Goal: Complete application form: Complete application form

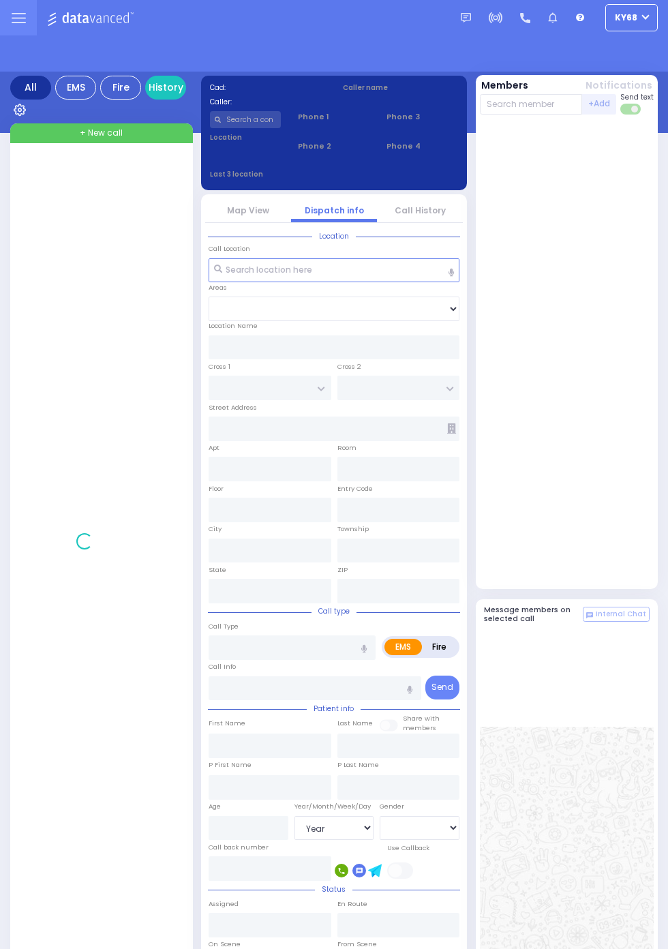
select select "Year"
select select "[DEMOGRAPHIC_DATA]"
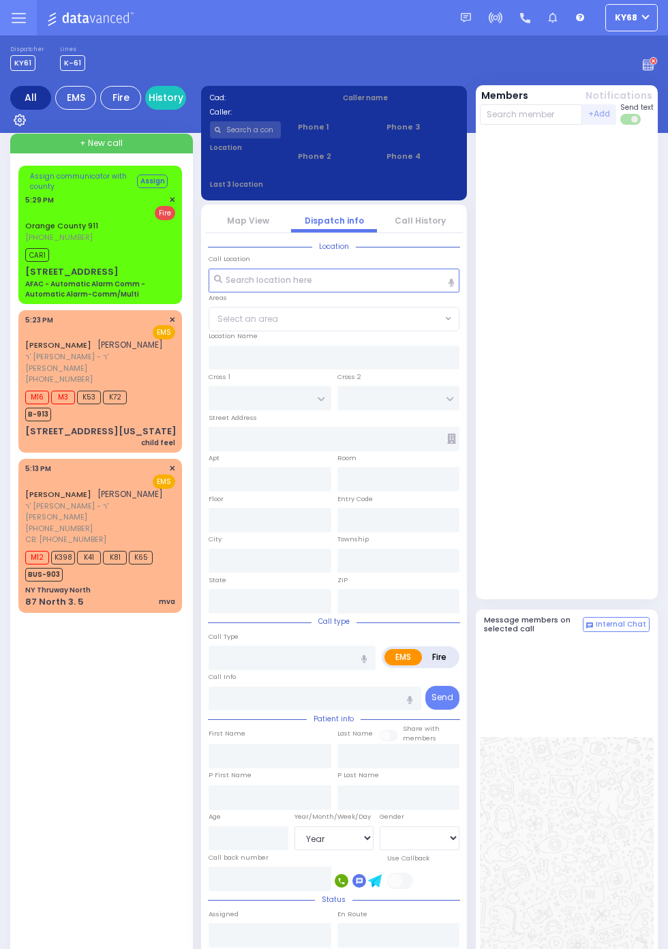
select select "Year"
select select "[DEMOGRAPHIC_DATA]"
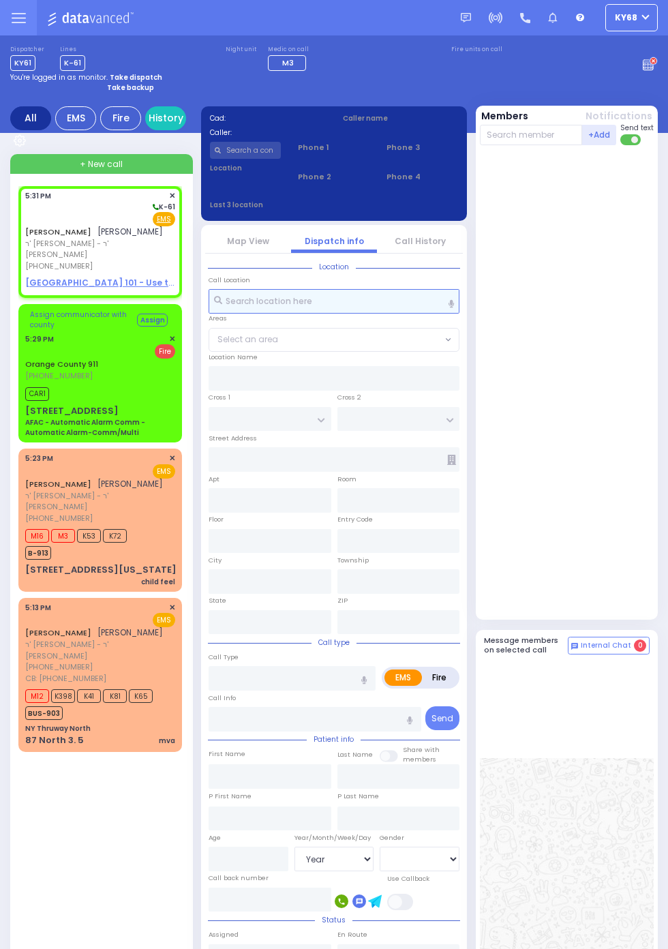
select select
radio input "true"
type input "MOSHE"
type input "MYSKY"
select select
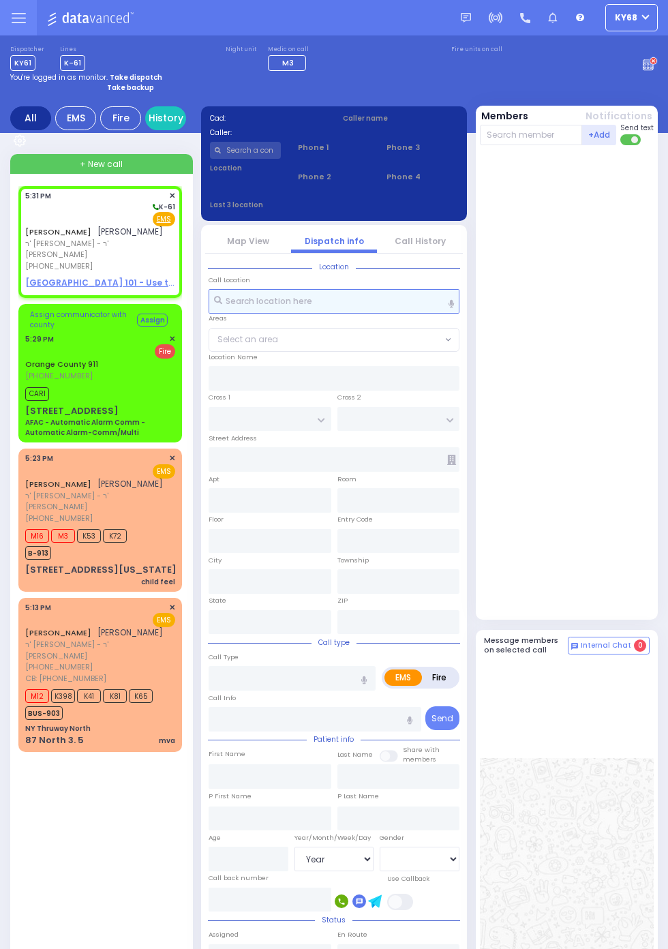
select select
type input "17:31"
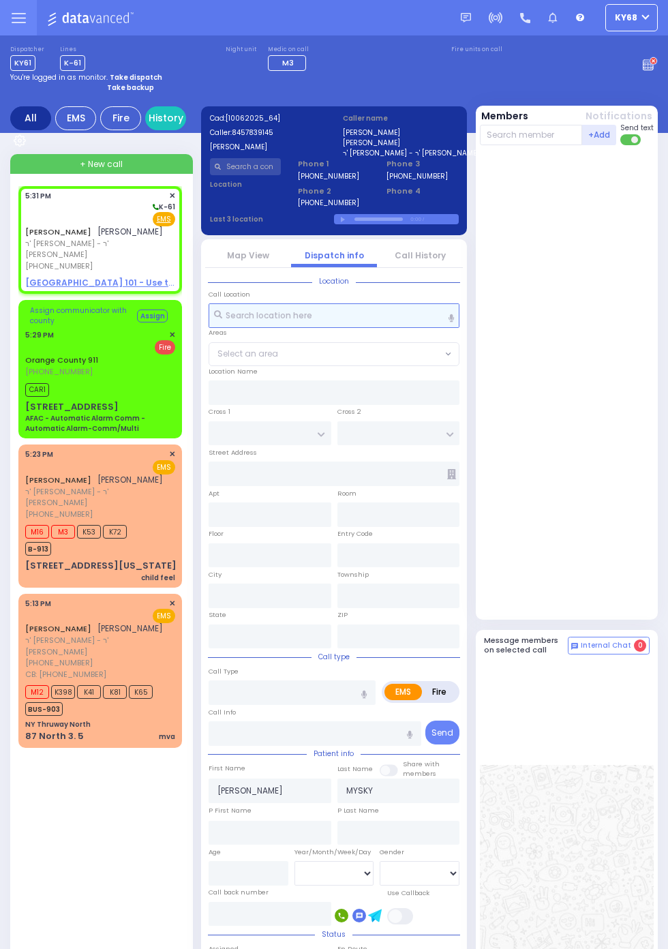
select select
radio input "true"
select select
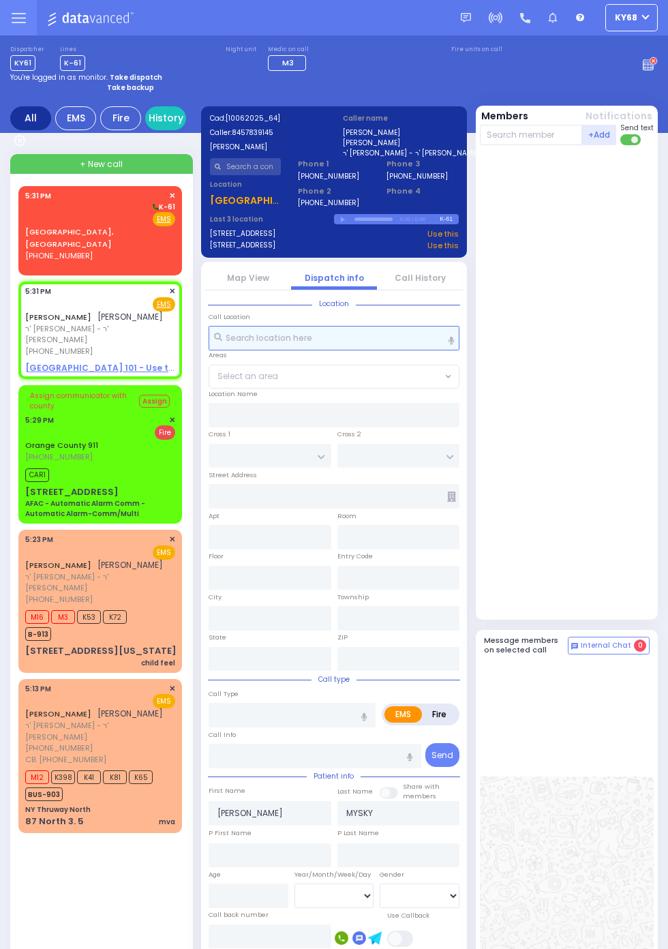
select select
radio input "true"
select select
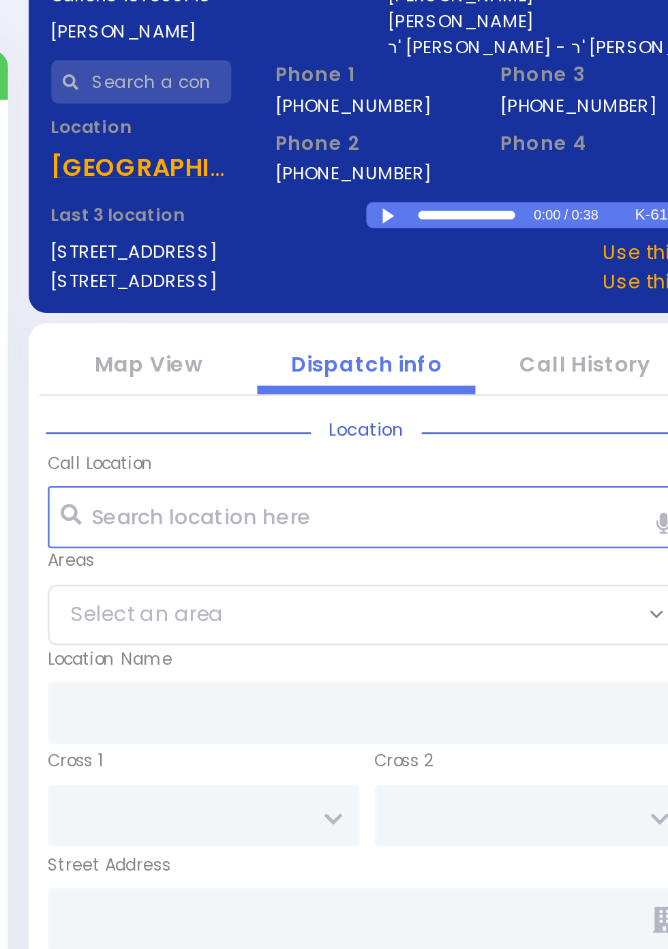
click at [348, 223] on div at bounding box center [344, 220] width 7 height 6
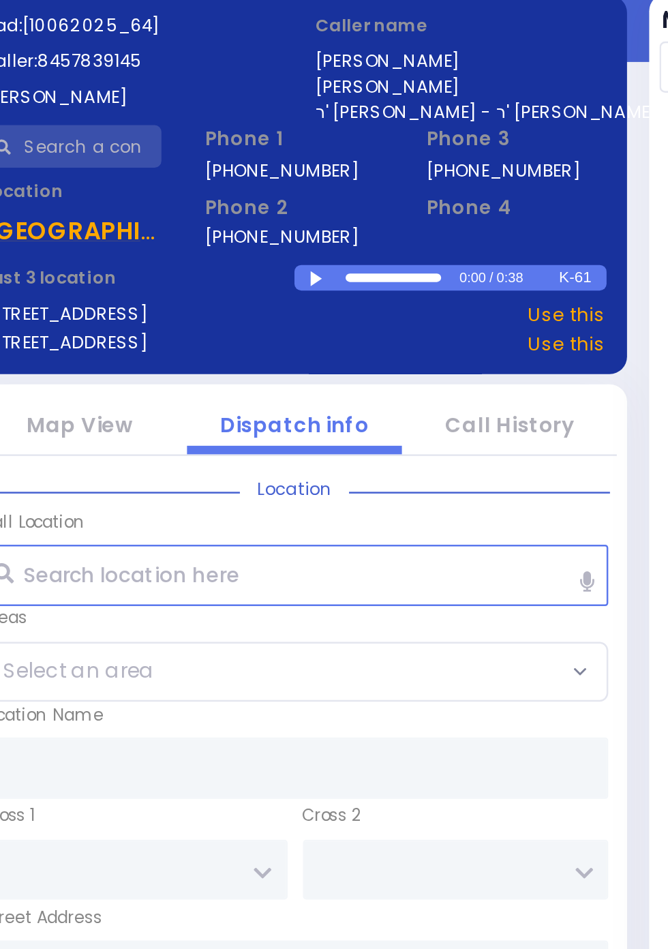
click at [344, 219] on div at bounding box center [344, 220] width 7 height 6
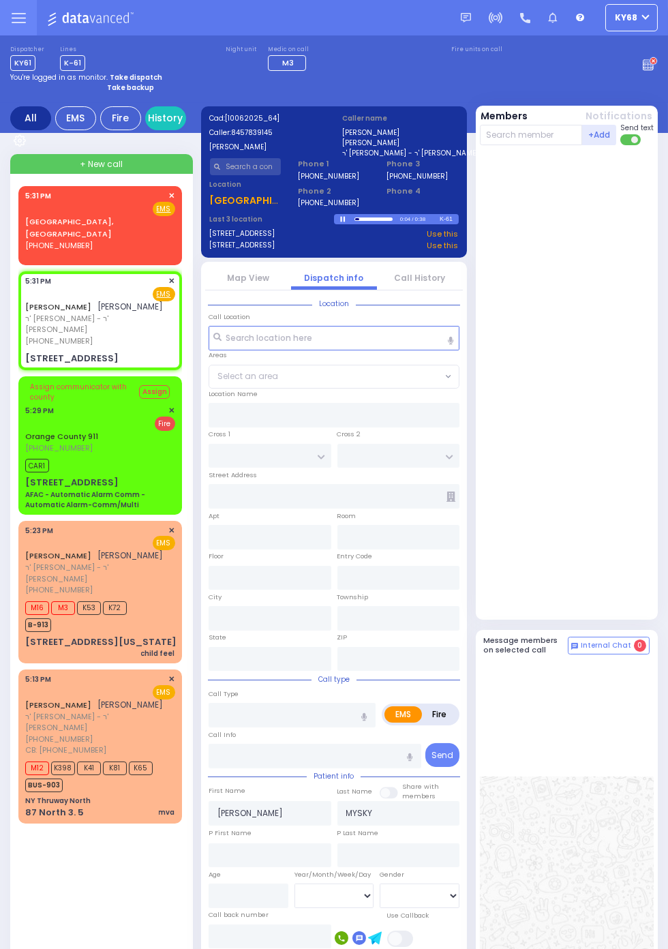
select select
radio input "true"
select select
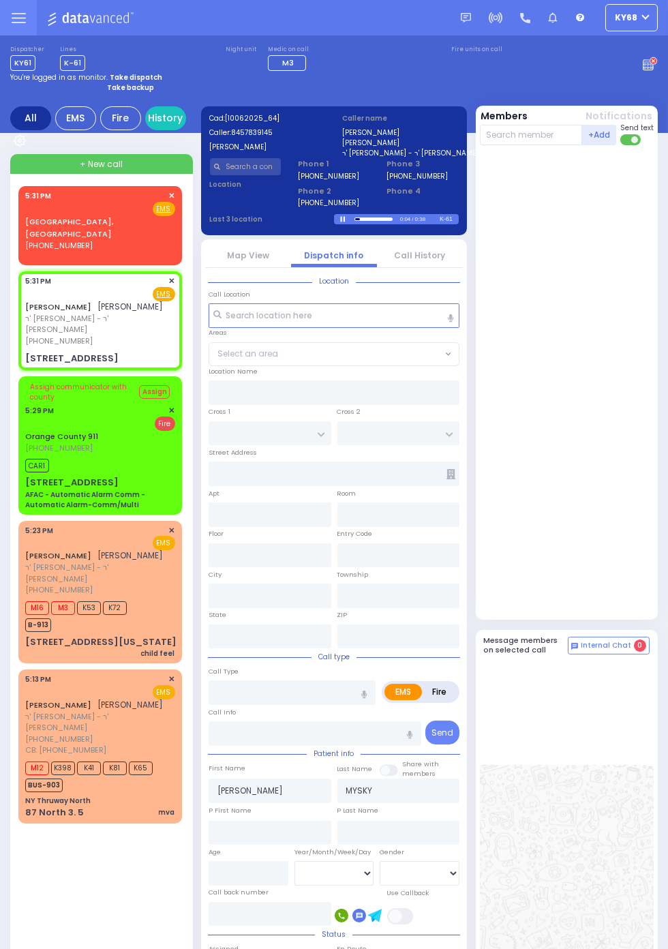
type input "SEVEN SPRINGS MOUNTAIN RD"
type input "CHEVRON RD"
type input "25 KARLSBURG RD"
type input "101"
type input "Kiryas Joel"
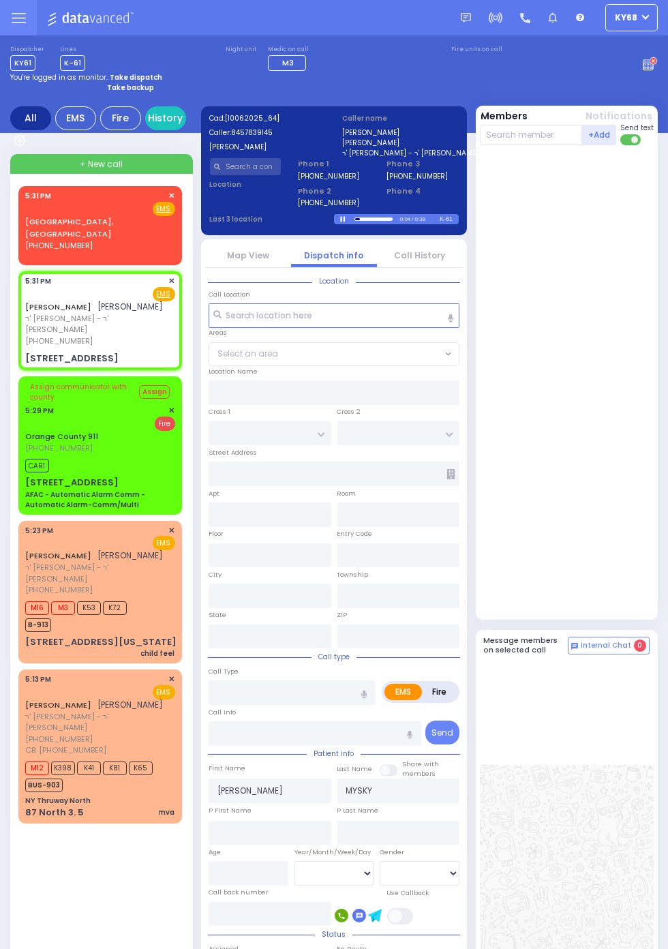
type input "New York"
type input "10950"
select select "SECTION 5"
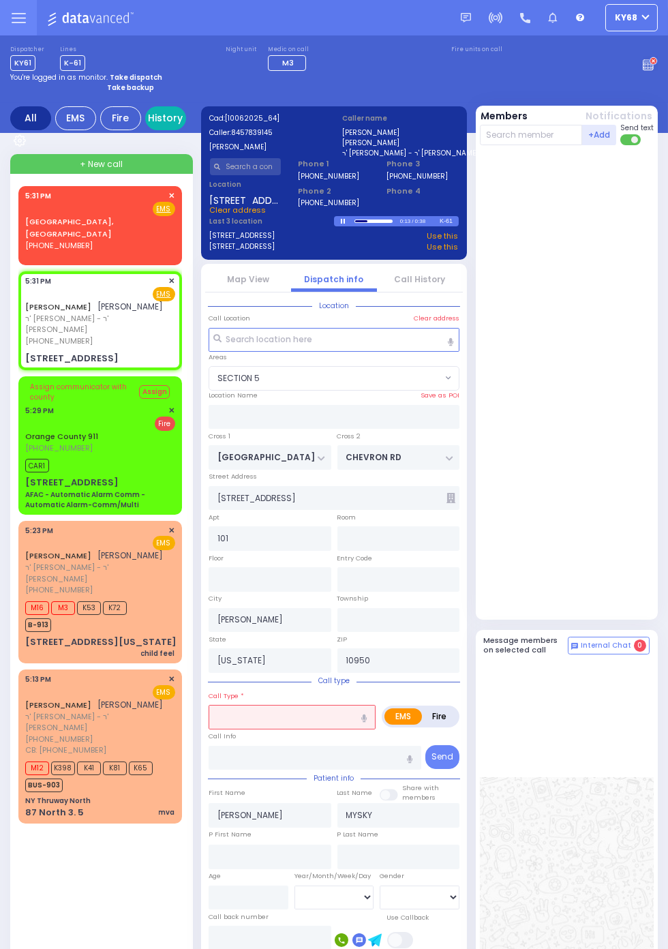
click at [179, 118] on link "History" at bounding box center [165, 118] width 41 height 24
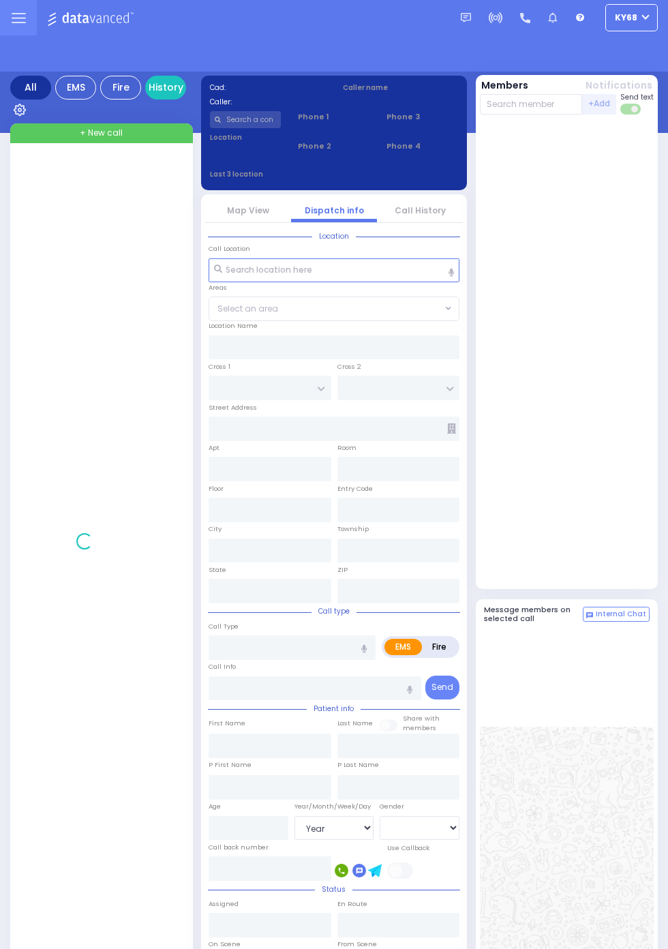
select select "Year"
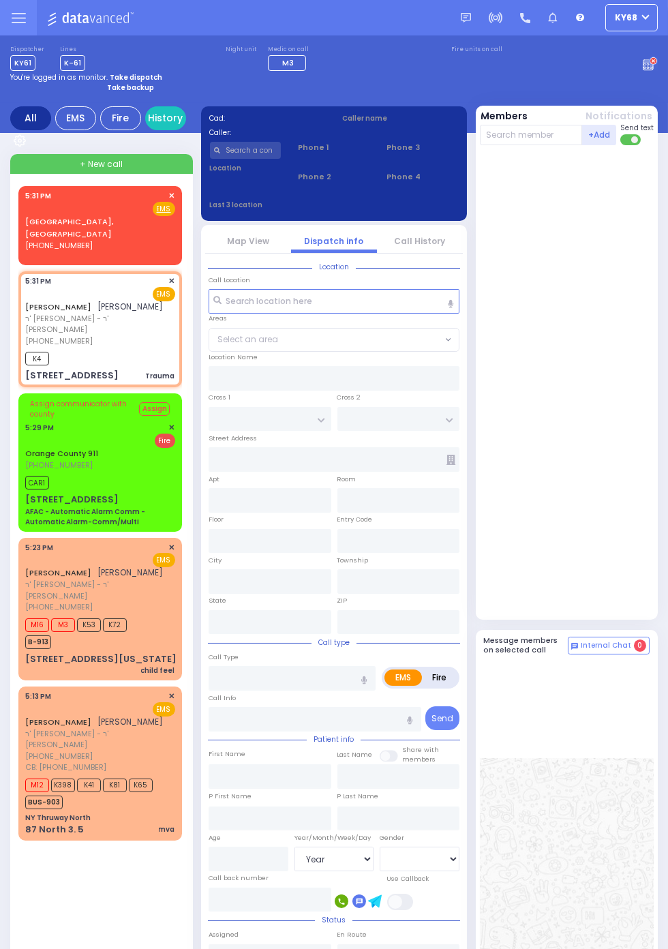
select select
type input "Trauma"
radio input "true"
type input "MOSHE"
type input "MYSKY"
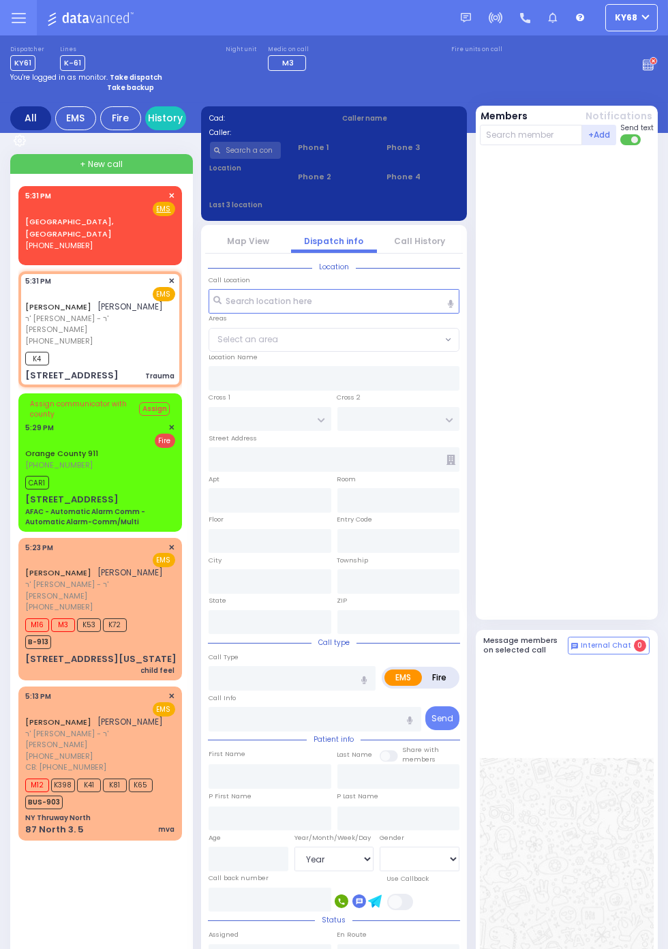
select select
type input "17:31"
type input "17:33"
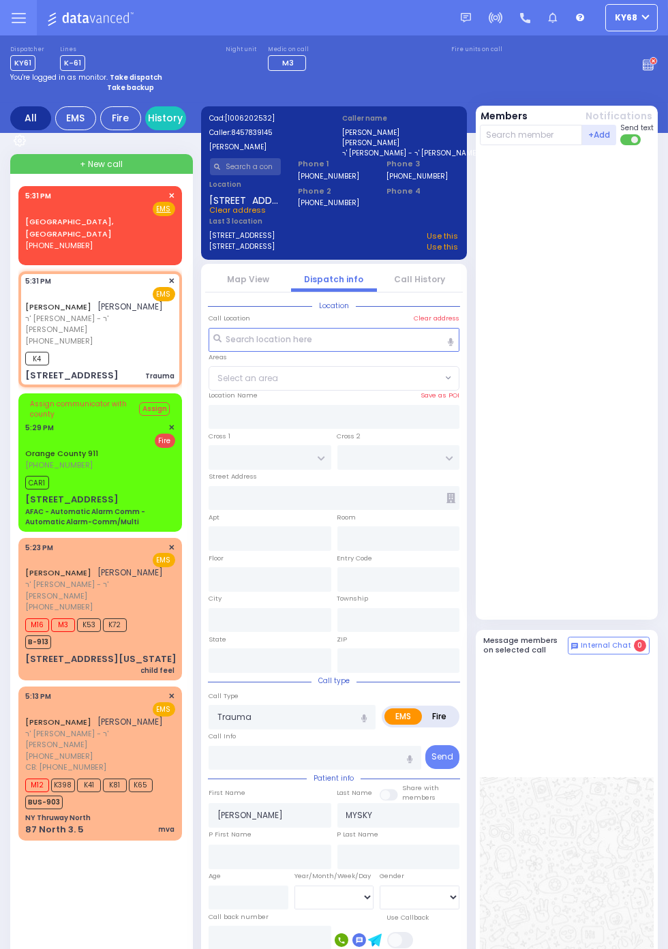
type input "SEVEN SPRINGS MOUNTAIN RD"
type input "CHEVRON RD"
type input "25 KARLSBURG RD"
type input "101"
type input "Kiryas Joel"
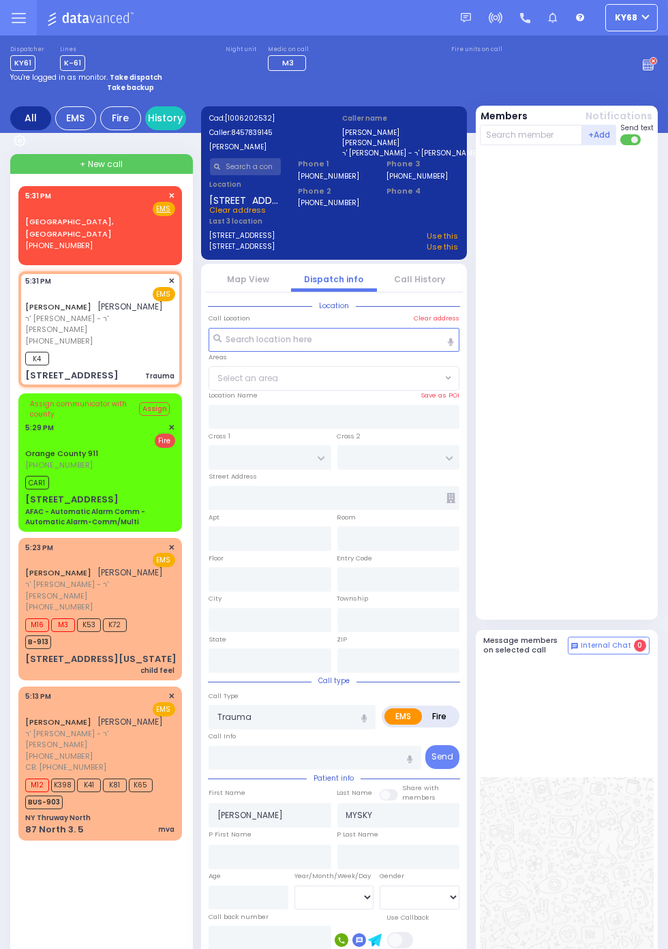
type input "New York"
type input "10950"
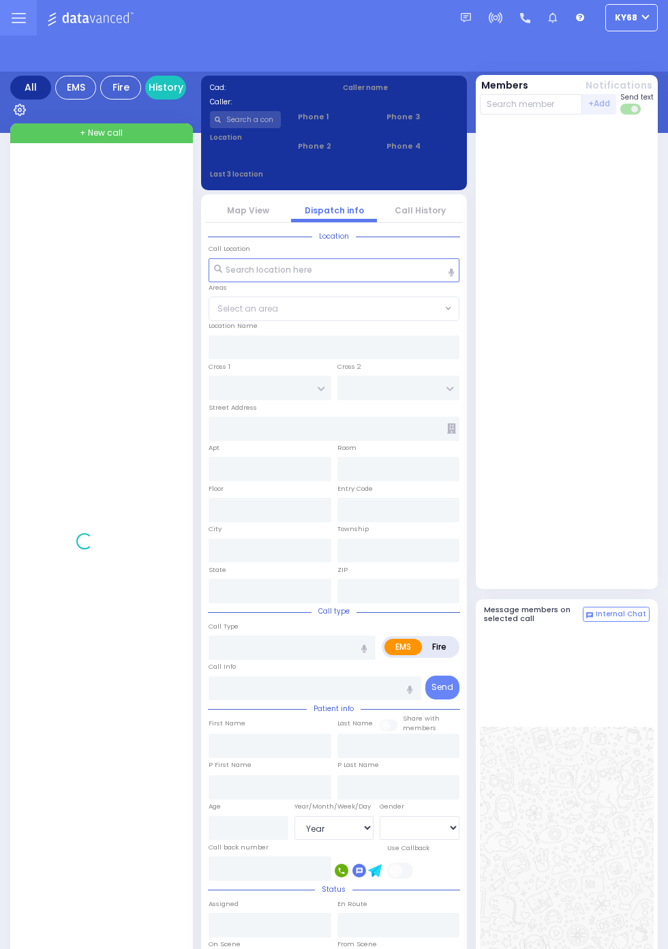
select select "Year"
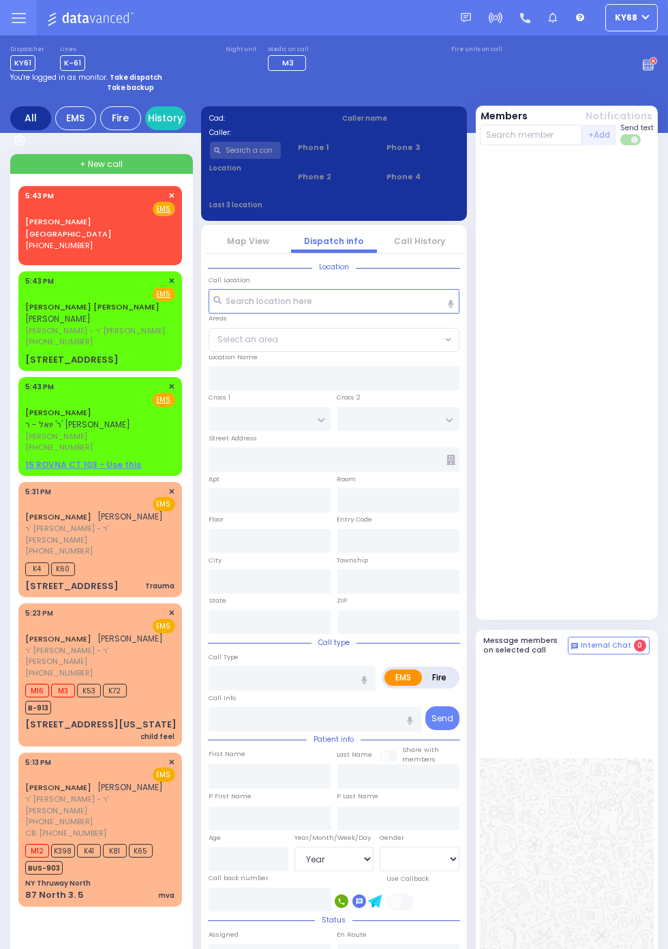
click at [25, 407] on link "[PERSON_NAME]" at bounding box center [58, 412] width 66 height 11
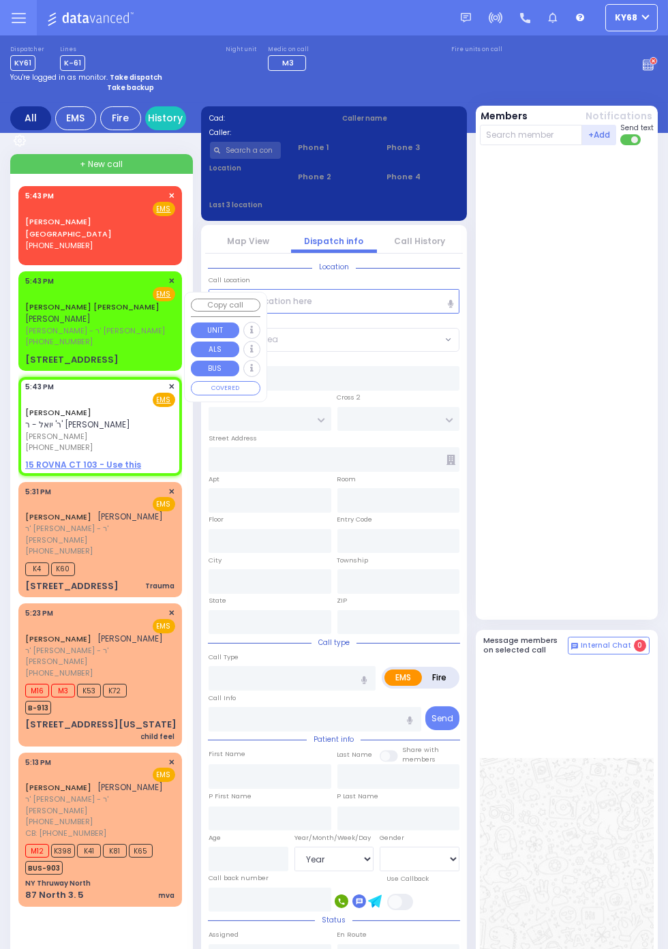
select select
radio input "true"
type input "[PERSON_NAME]"
select select
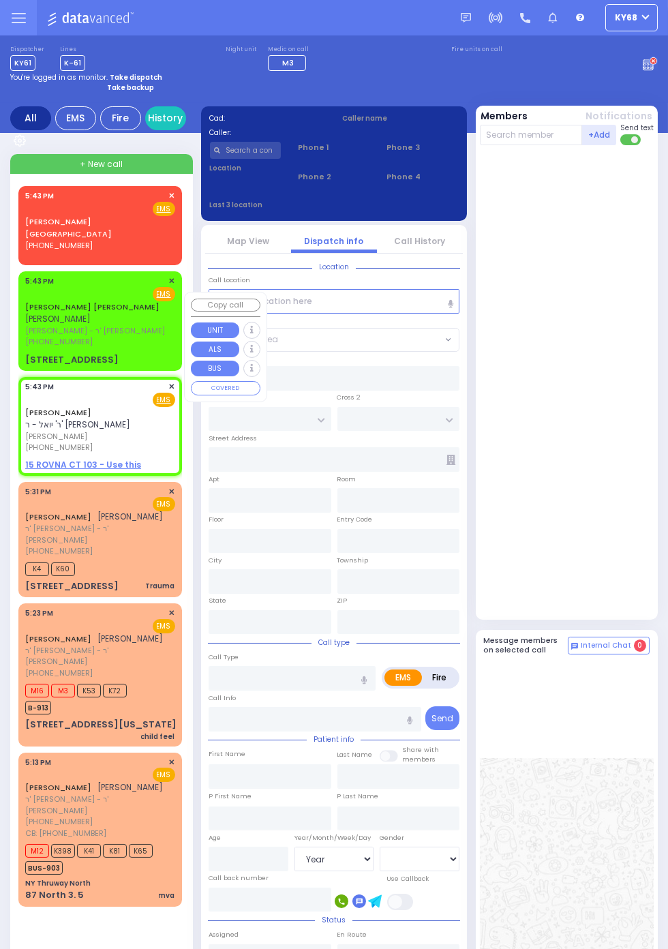
type input "17:43"
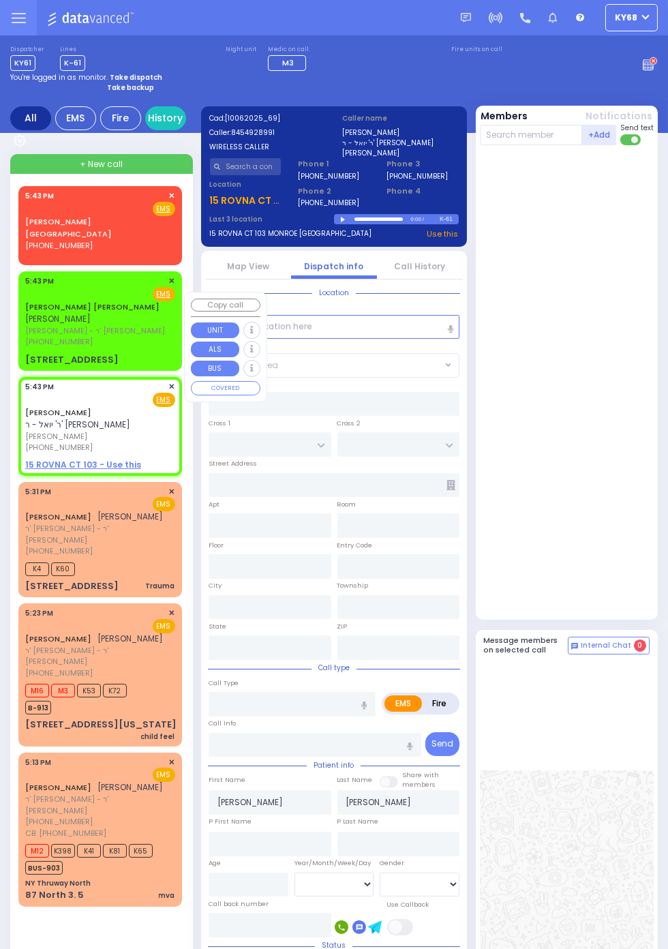
click at [619, 525] on div at bounding box center [568, 382] width 177 height 463
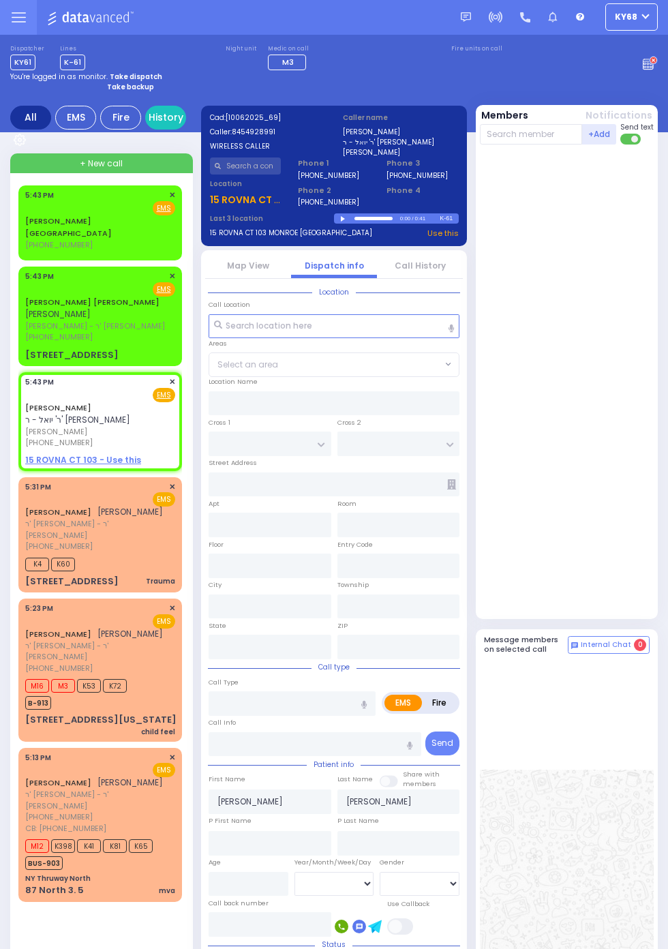
scroll to position [1, 0]
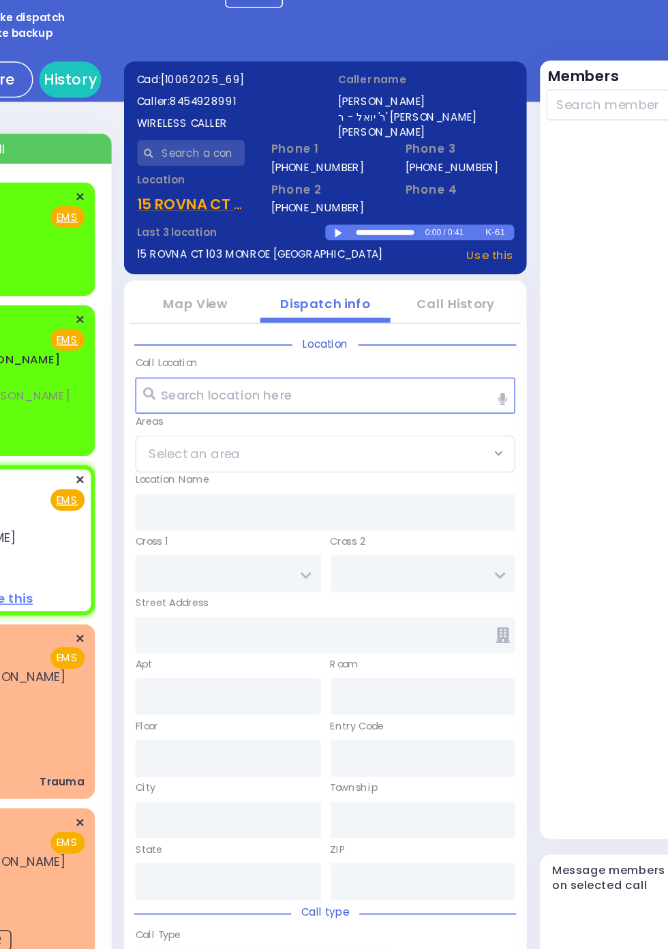
click at [342, 219] on div at bounding box center [344, 219] width 7 height 6
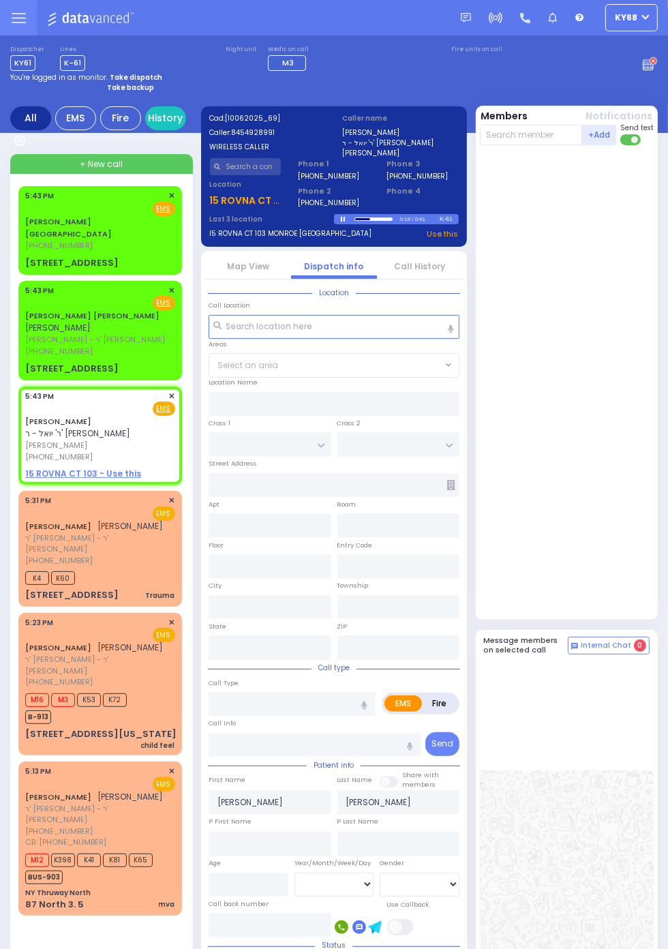
click at [641, 531] on div at bounding box center [568, 382] width 177 height 463
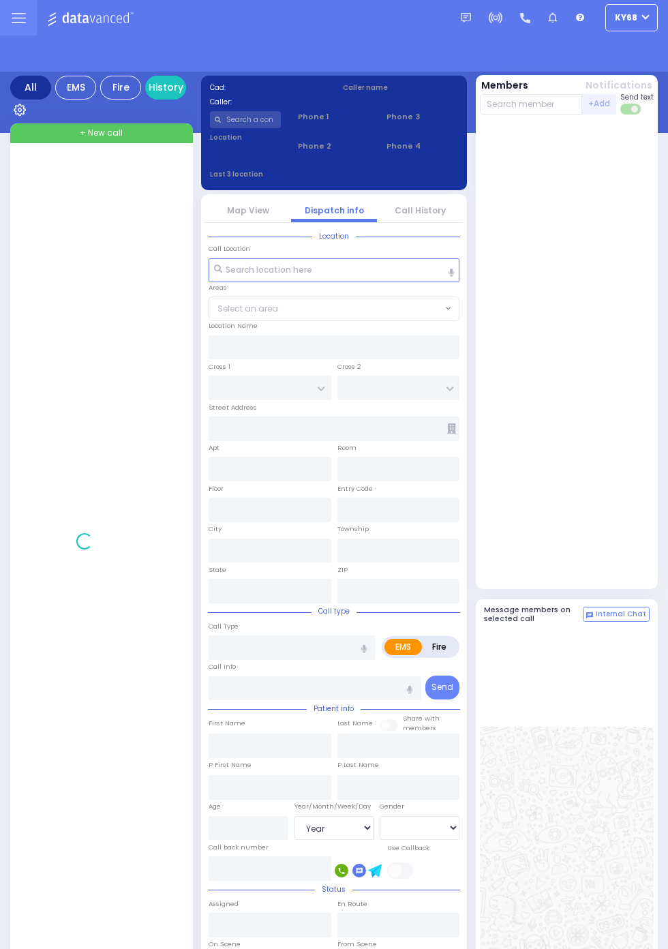
select select "Year"
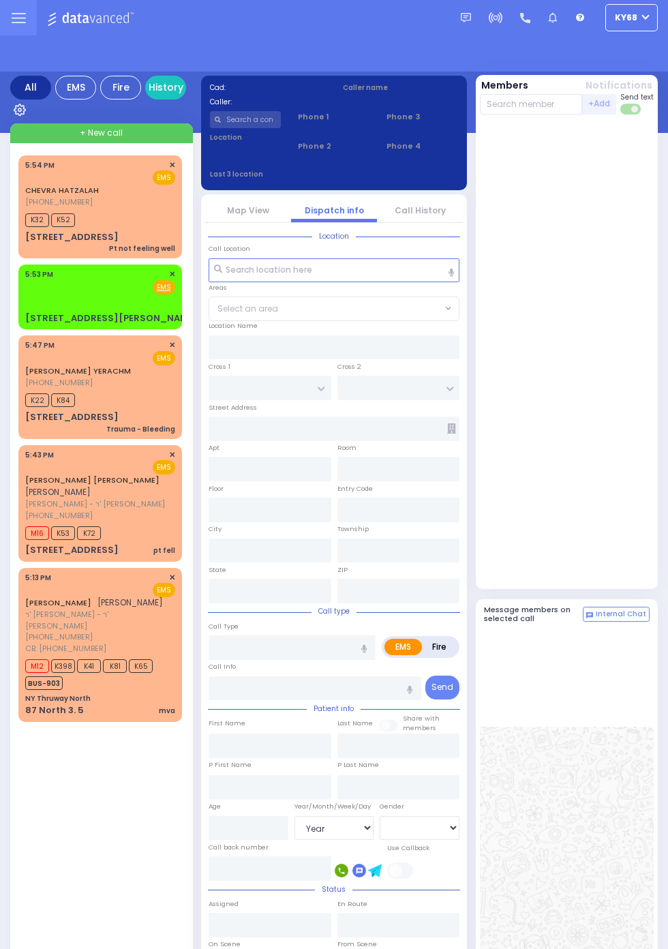
select select "Year"
